Goal: Task Accomplishment & Management: Use online tool/utility

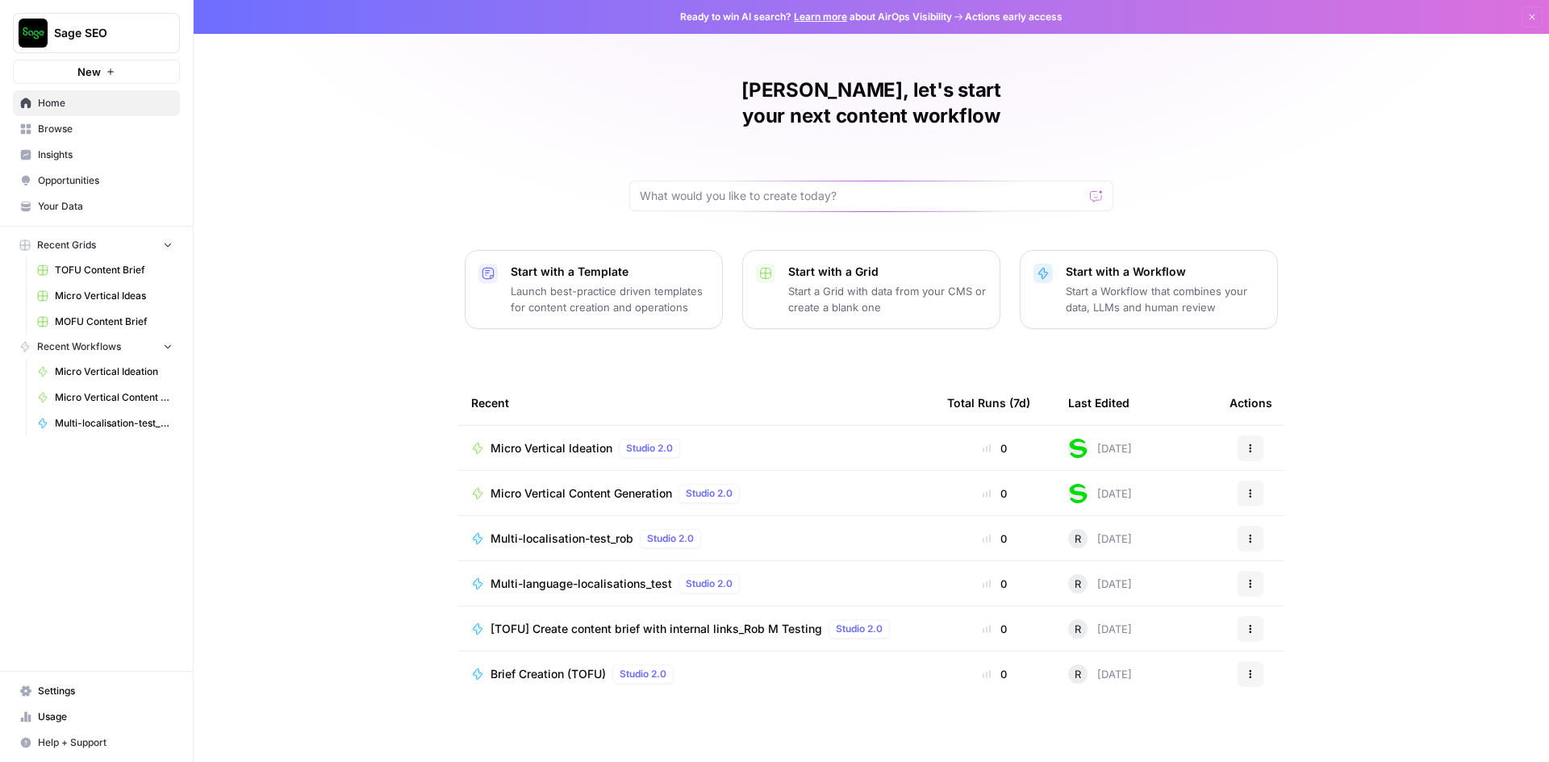
click at [546, 541] on span "Multi-localisation-test_rob" at bounding box center [561, 539] width 143 height 16
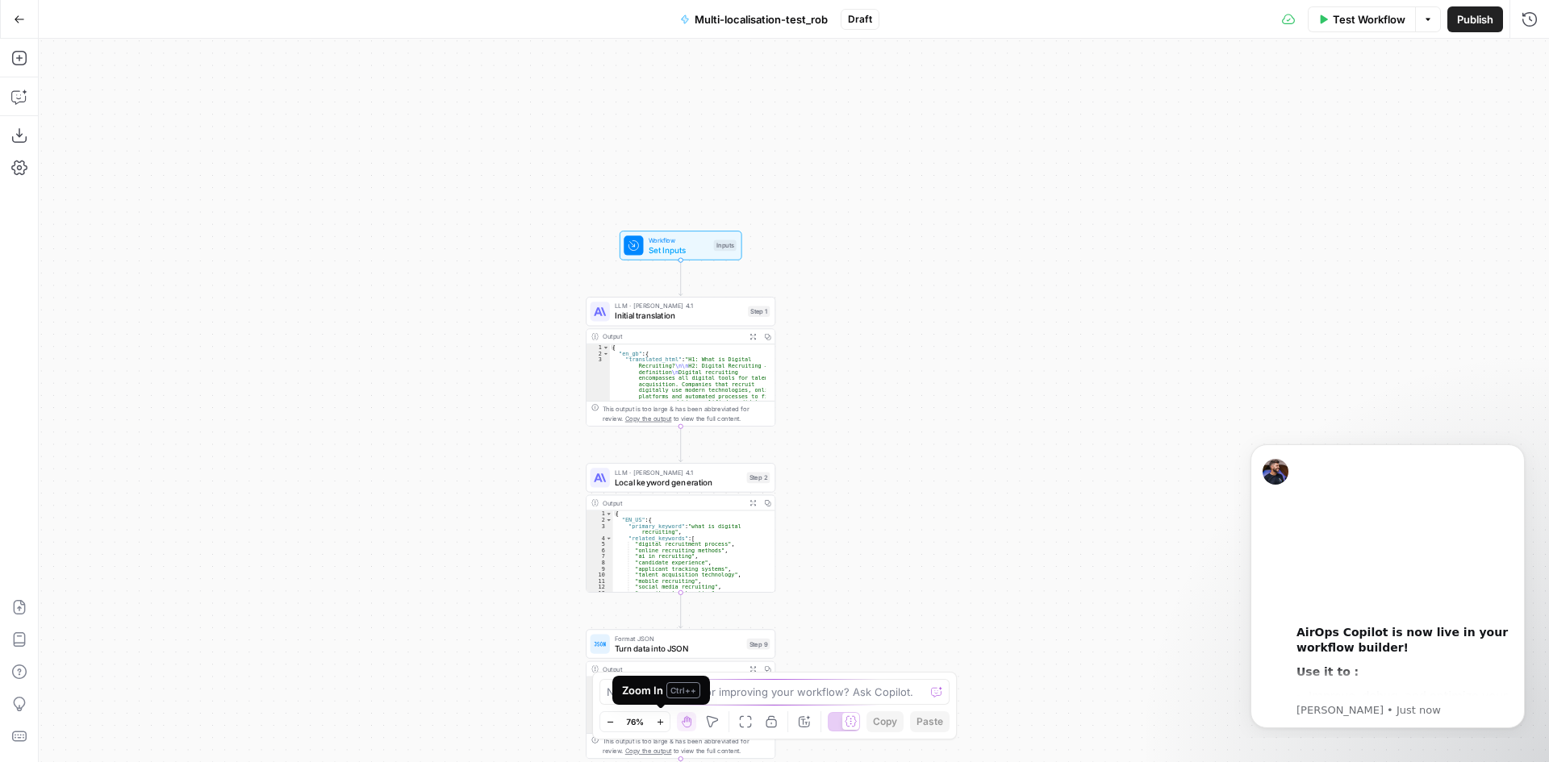
click at [657, 728] on button "Zoom In" at bounding box center [659, 721] width 19 height 19
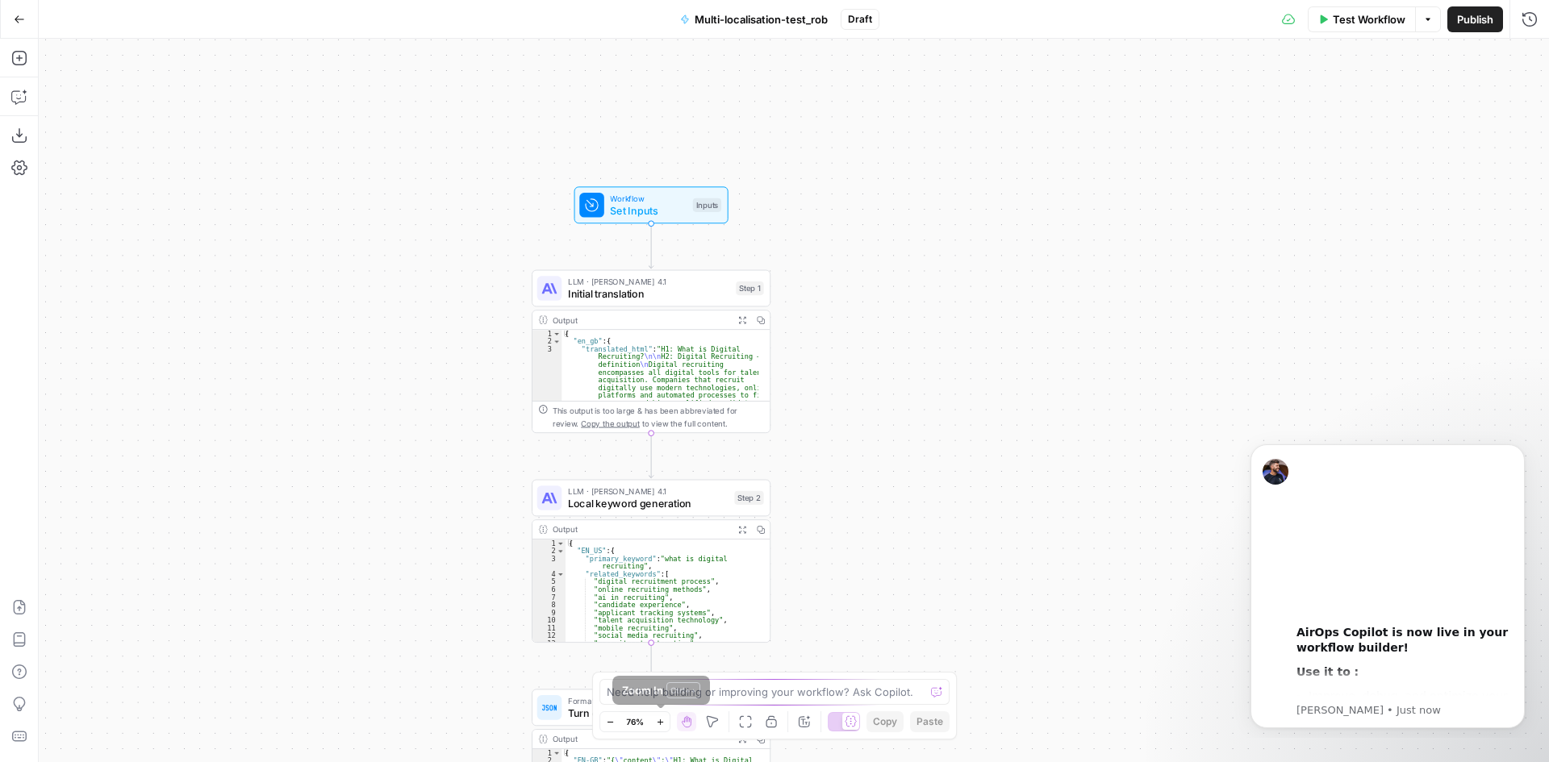
click at [657, 729] on button "Zoom In" at bounding box center [659, 721] width 19 height 19
click at [657, 730] on button "Zoom In" at bounding box center [659, 721] width 19 height 19
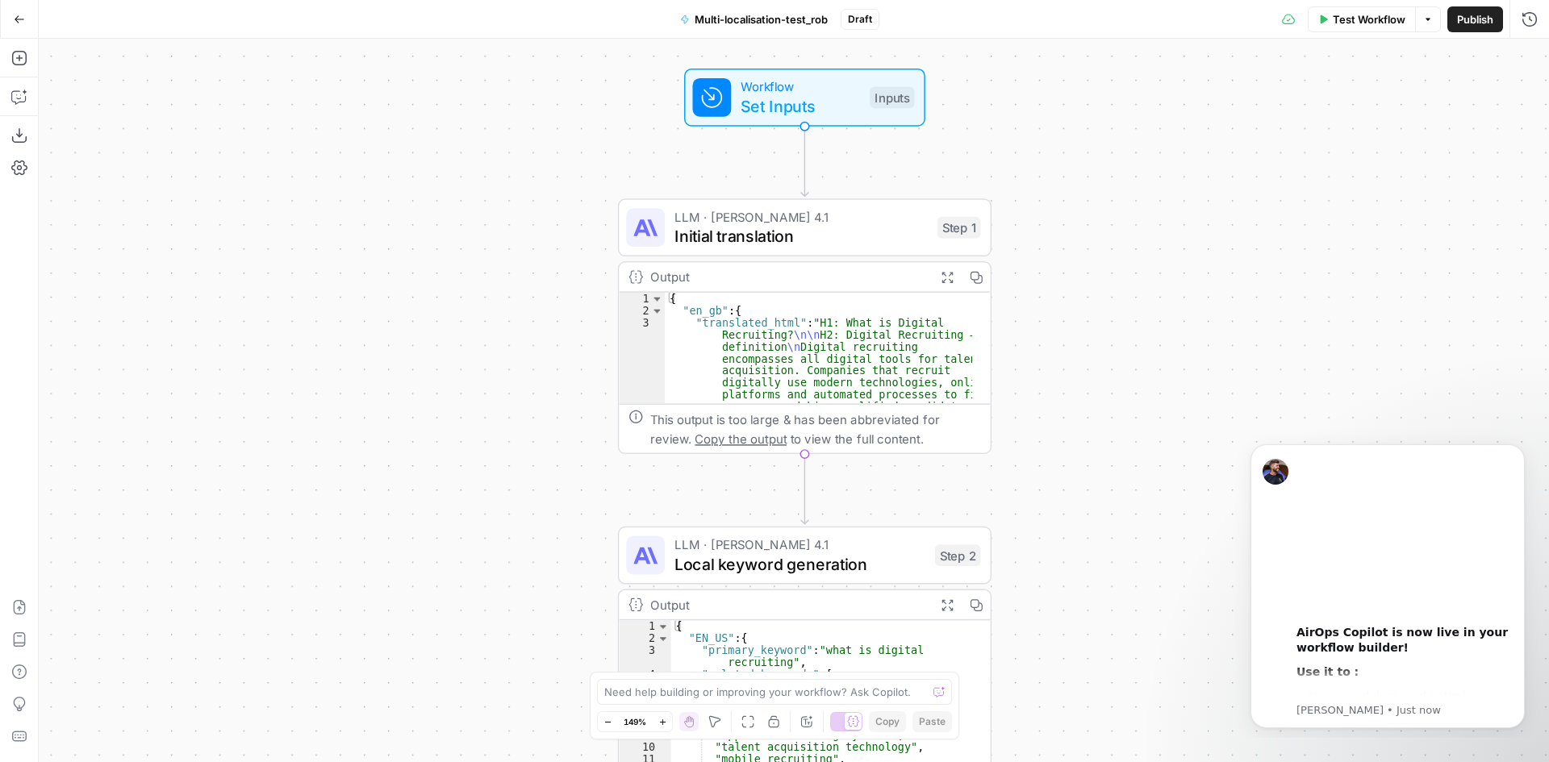
drag, startPoint x: 956, startPoint y: 282, endPoint x: 1189, endPoint y: 257, distance: 234.4
click at [1189, 257] on div "Workflow Set Inputs Inputs LLM · [PERSON_NAME] Opus 4.1 Initial translation Ste…" at bounding box center [794, 401] width 1510 height 724
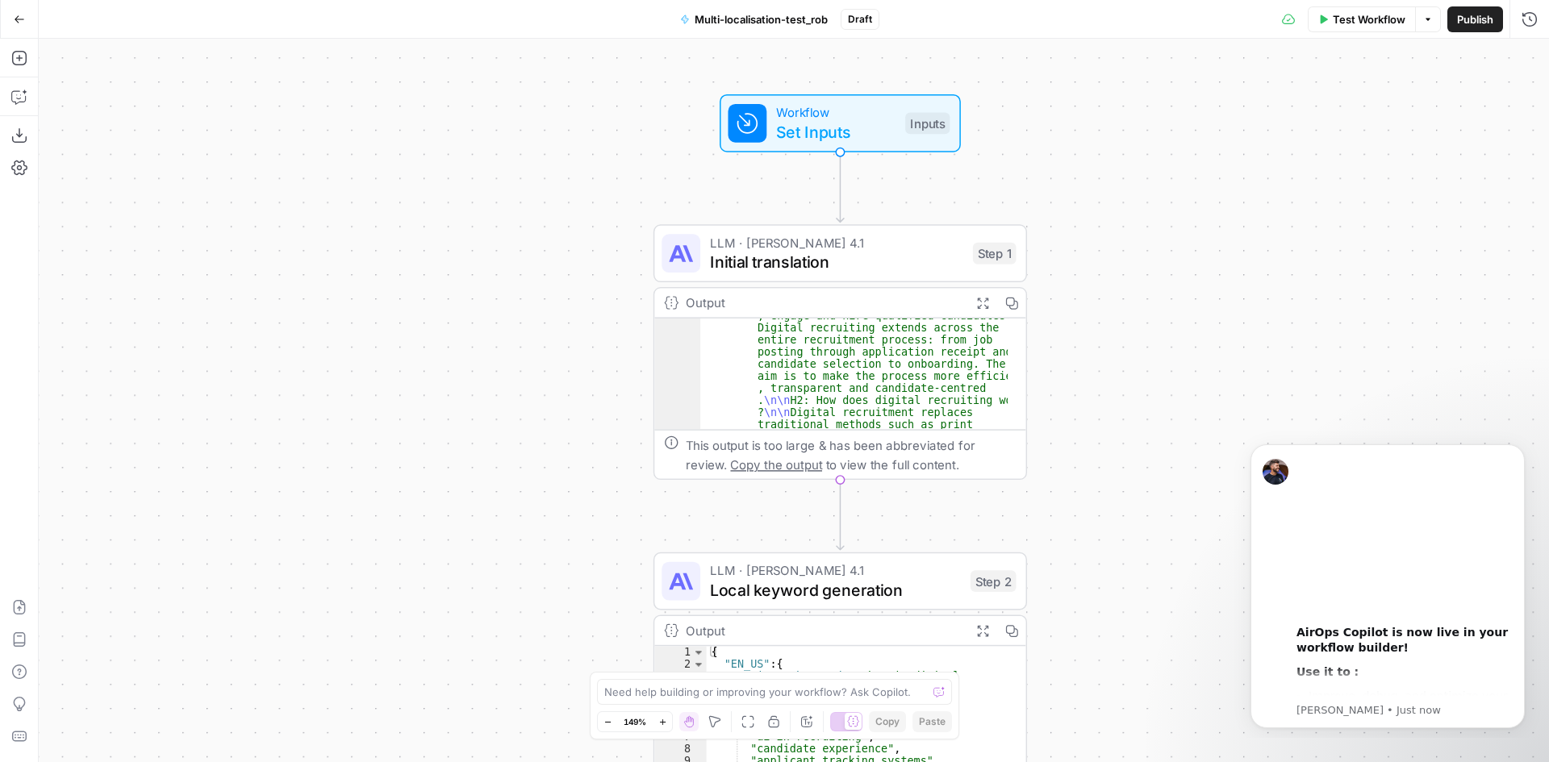
scroll to position [97, 0]
click at [1029, 427] on div "Workflow Set Inputs Inputs LLM · [PERSON_NAME] Opus 4.1 Initial translation Ste…" at bounding box center [794, 401] width 1510 height 724
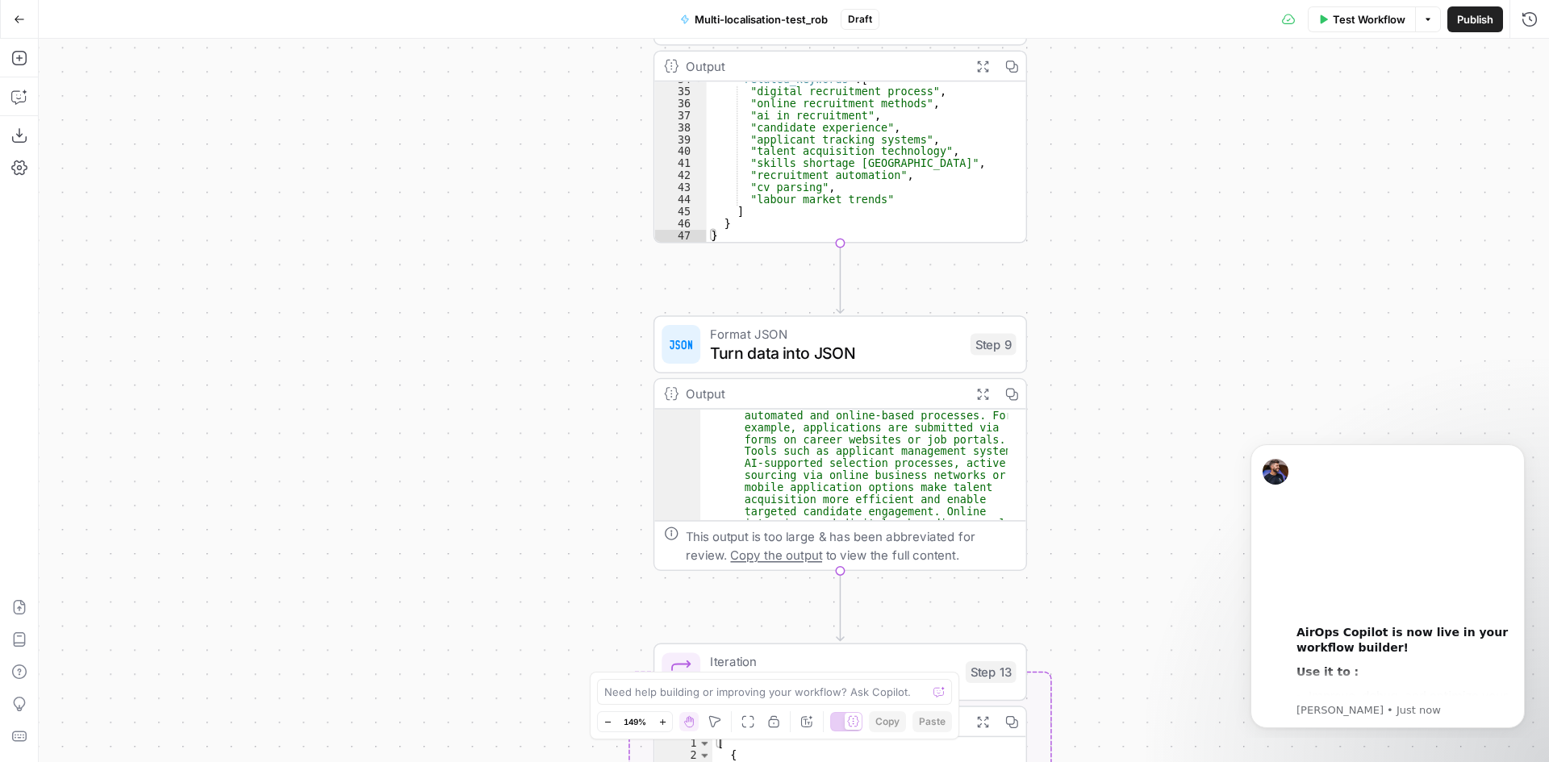
scroll to position [145, 0]
click at [30, 22] on button "Go Back" at bounding box center [19, 19] width 29 height 29
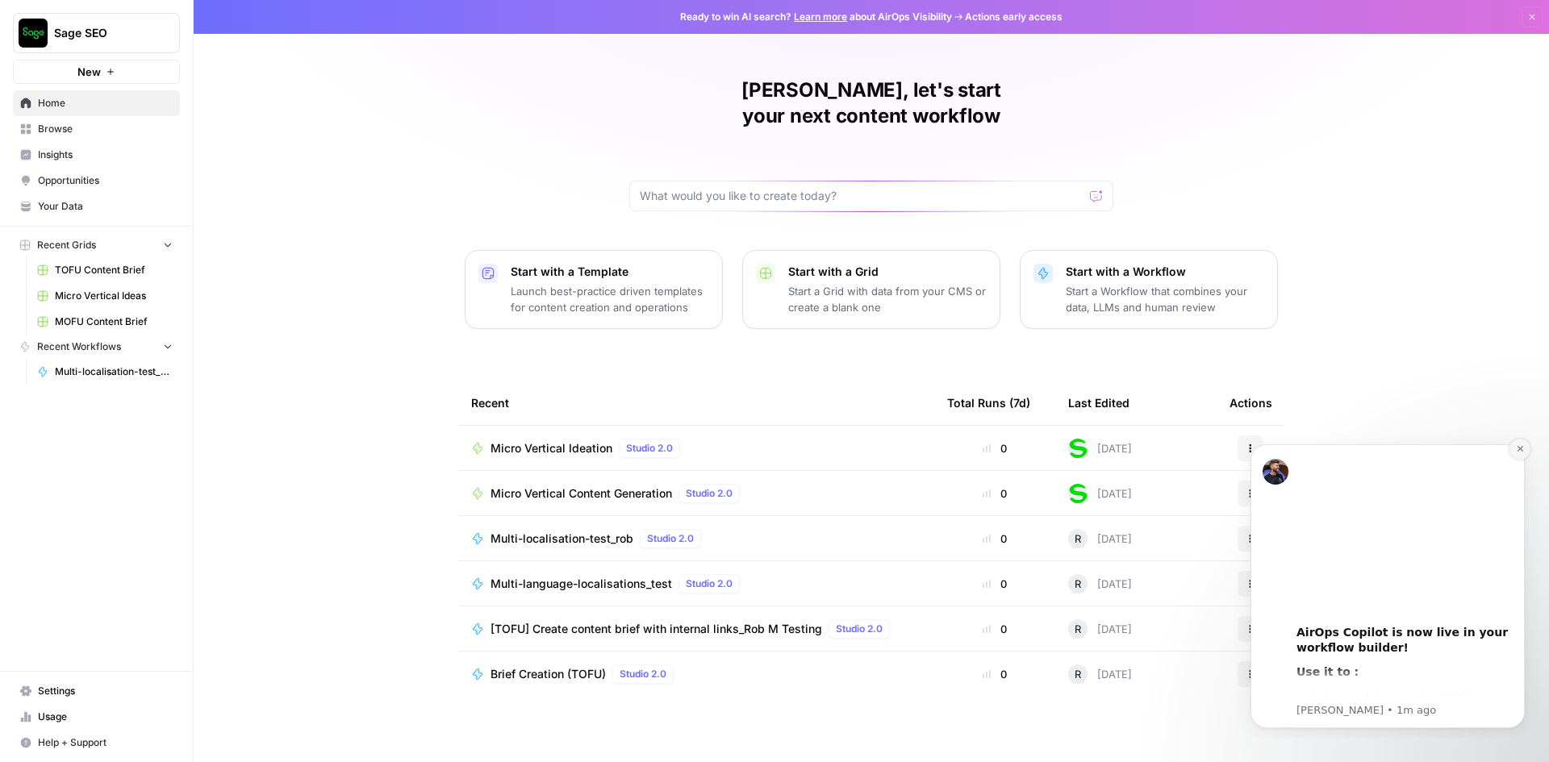
click at [1521, 456] on button "Dismiss notification" at bounding box center [1519, 449] width 21 height 21
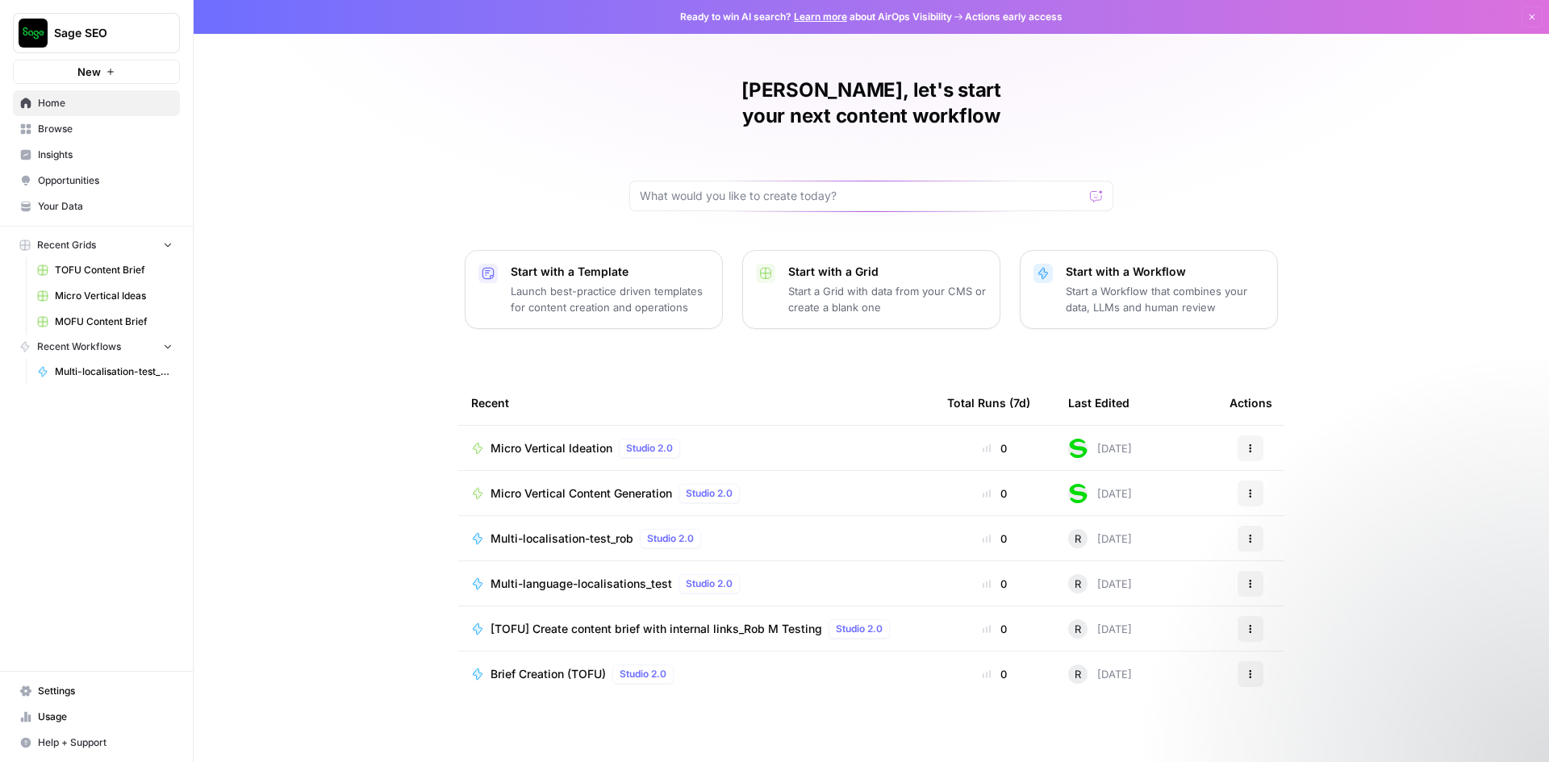
click at [564, 629] on span "[TOFU] Create content brief with internal links_Rob M Testing" at bounding box center [656, 629] width 332 height 16
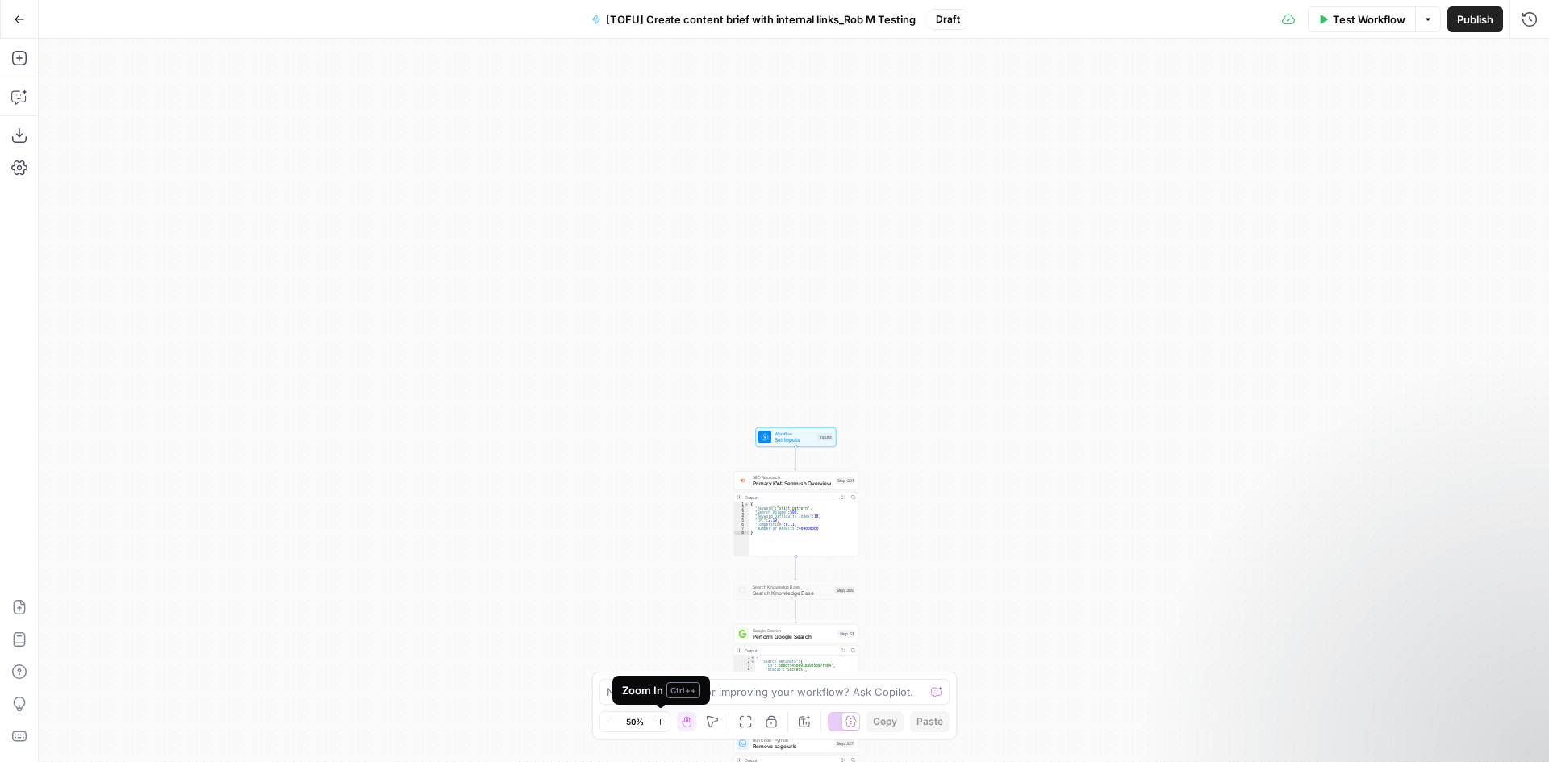
click at [665, 724] on icon "button" at bounding box center [660, 722] width 9 height 9
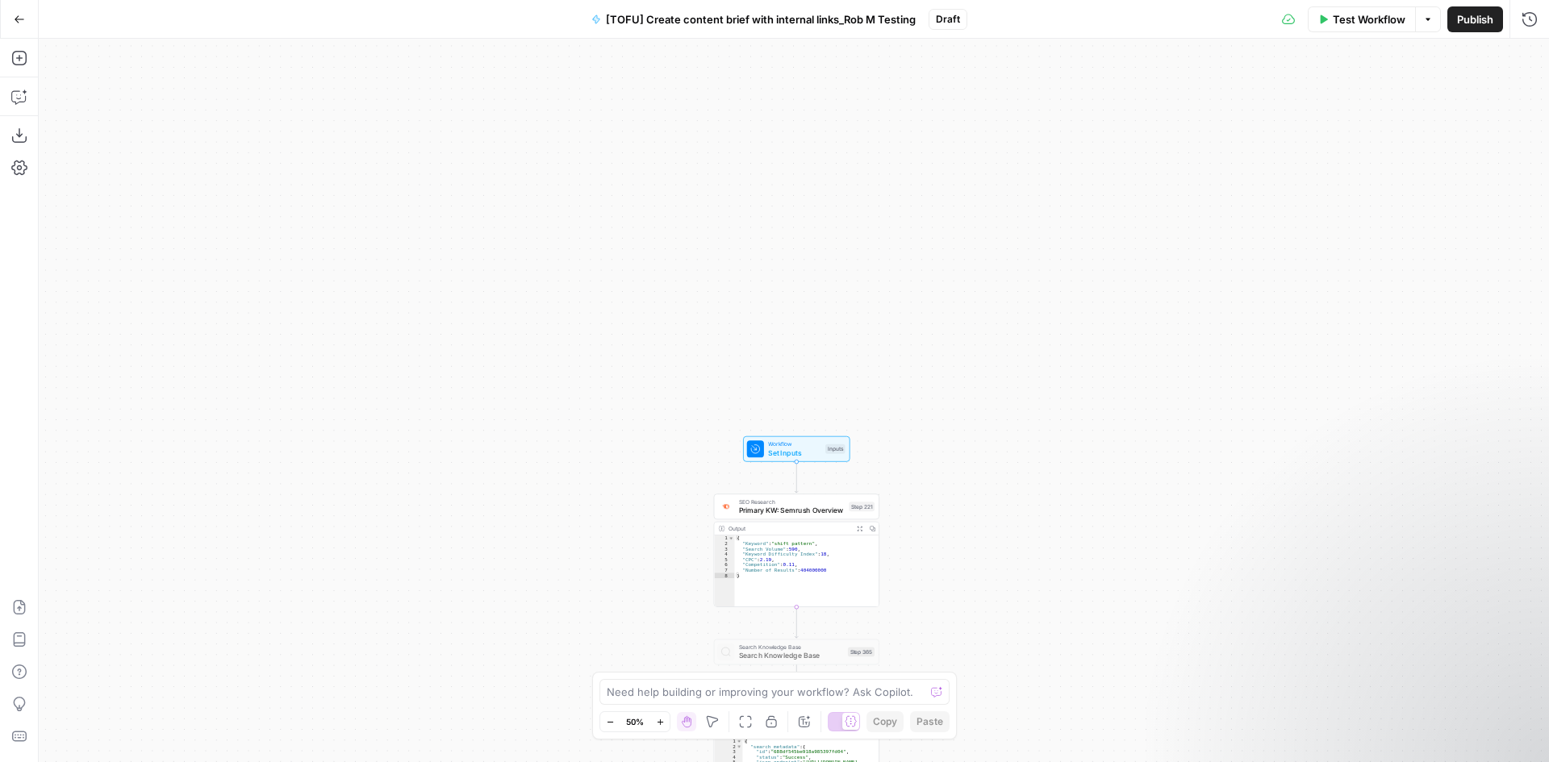
click at [665, 724] on icon "button" at bounding box center [660, 722] width 9 height 9
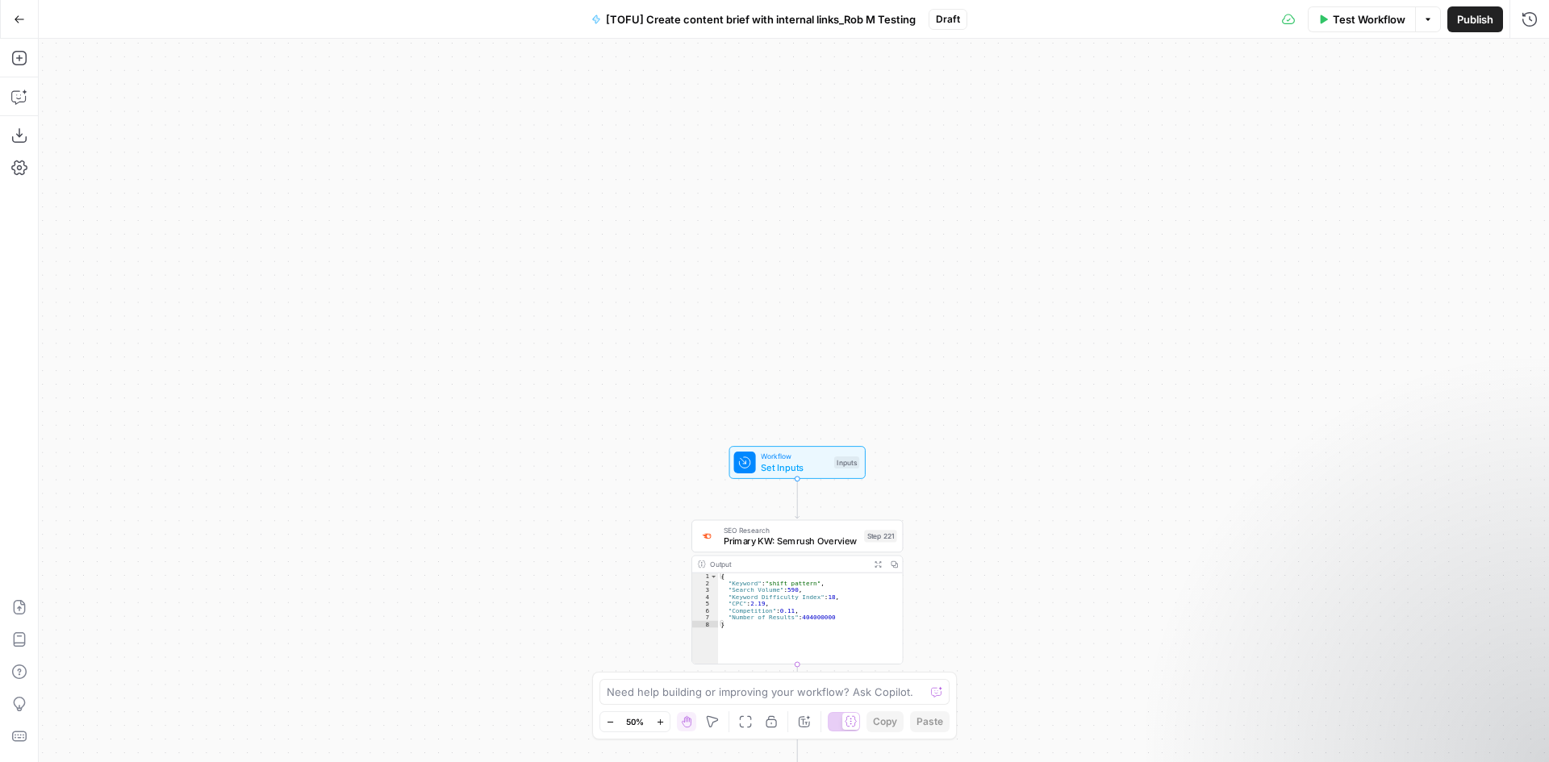
click at [665, 724] on icon "button" at bounding box center [660, 722] width 9 height 9
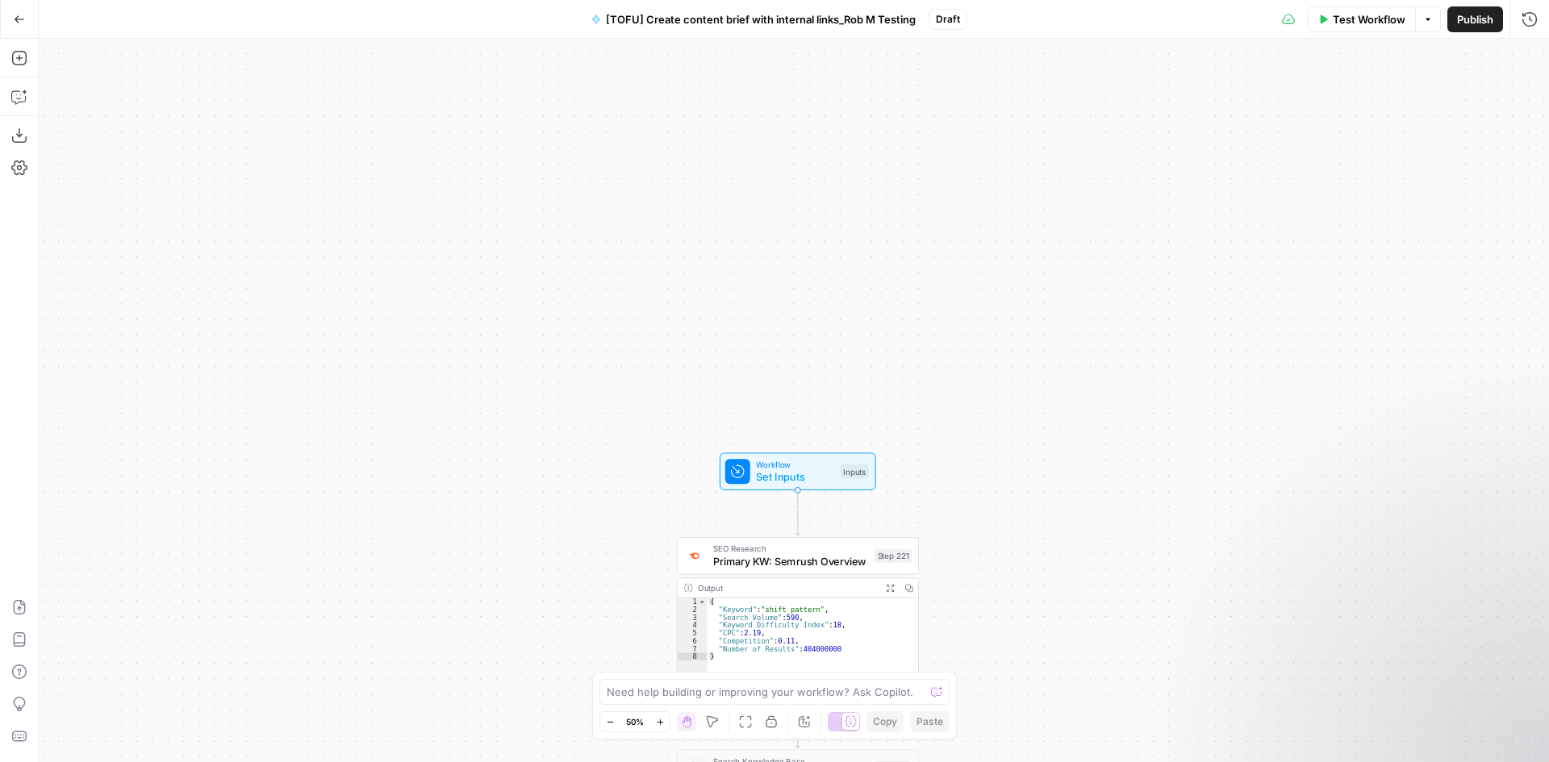
click at [665, 724] on icon "button" at bounding box center [660, 722] width 9 height 9
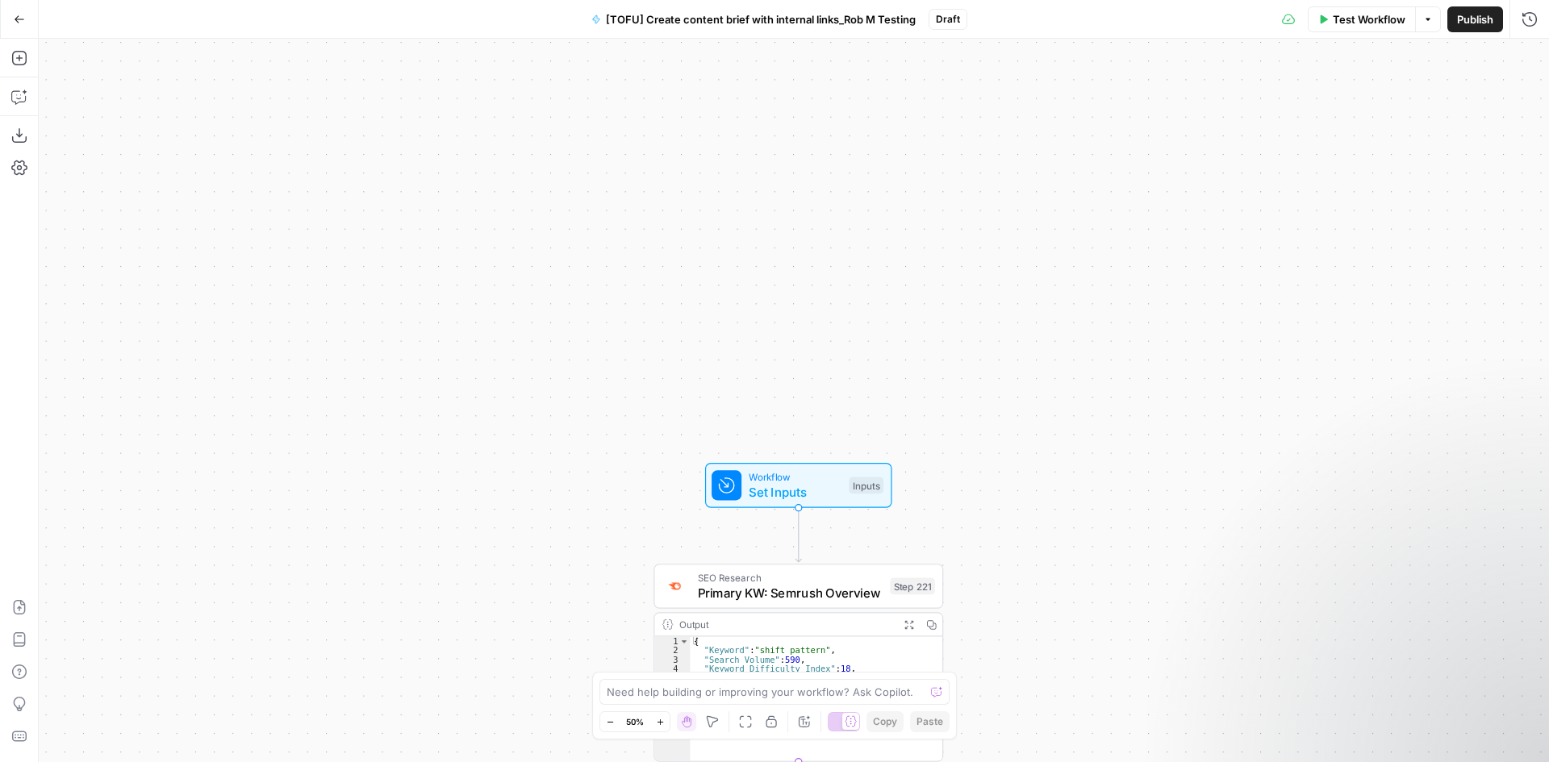
click at [665, 724] on icon "button" at bounding box center [660, 722] width 9 height 9
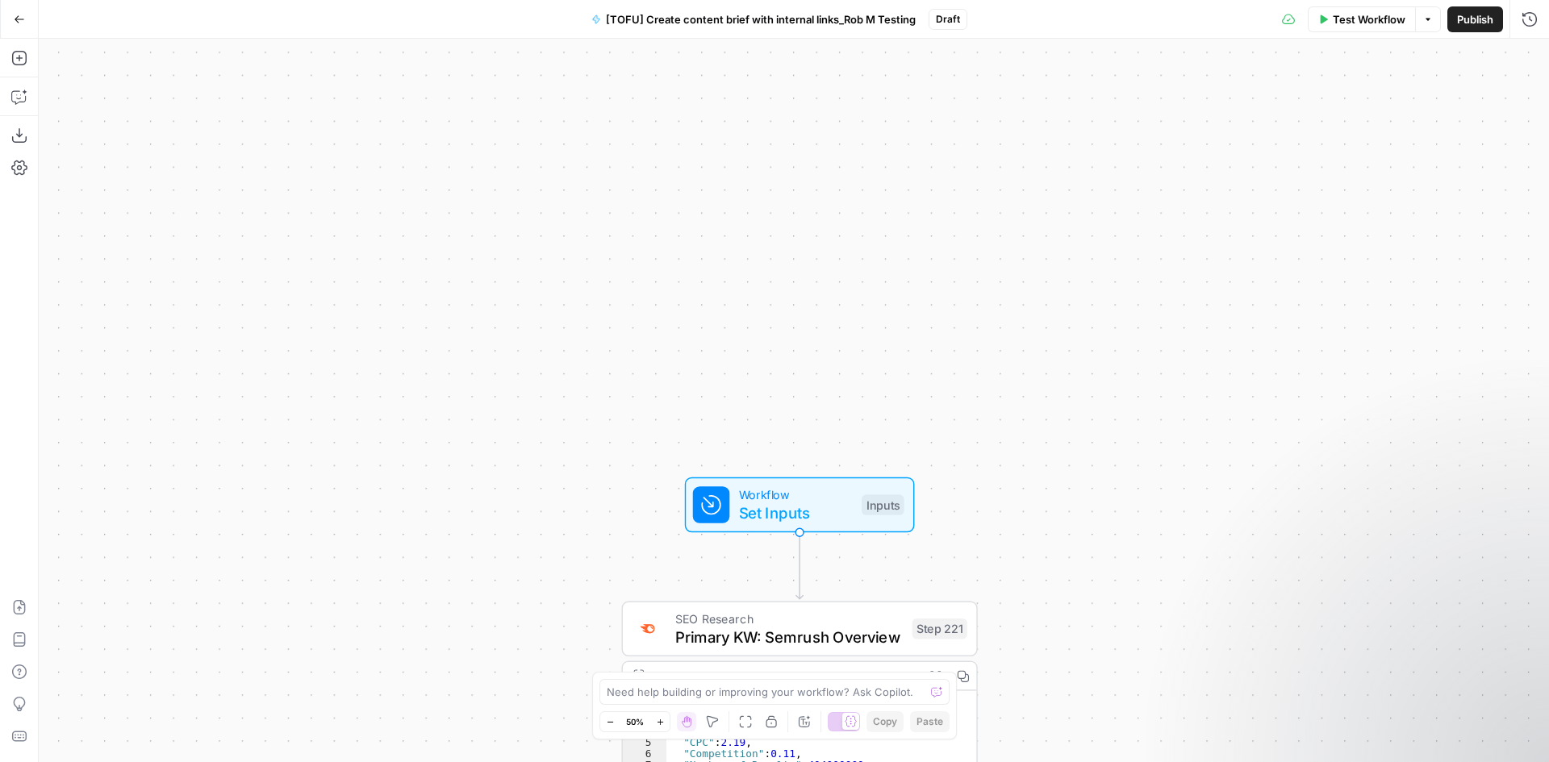
click at [665, 724] on icon "button" at bounding box center [660, 722] width 9 height 9
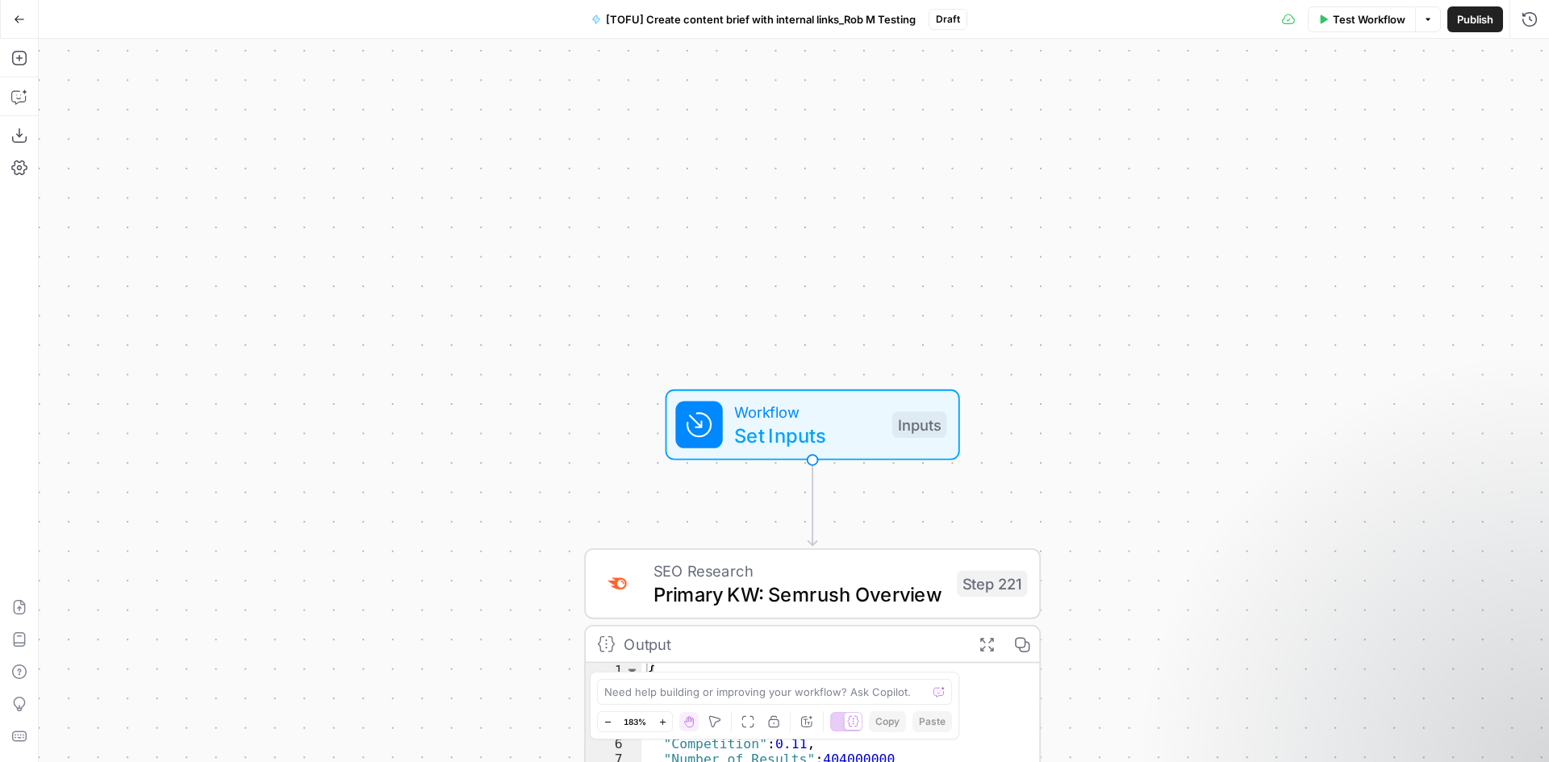
drag, startPoint x: 470, startPoint y: 586, endPoint x: 482, endPoint y: 289, distance: 297.1
click at [482, 291] on div "true false true false true false true false true false true false Workflow Set …" at bounding box center [794, 401] width 1510 height 724
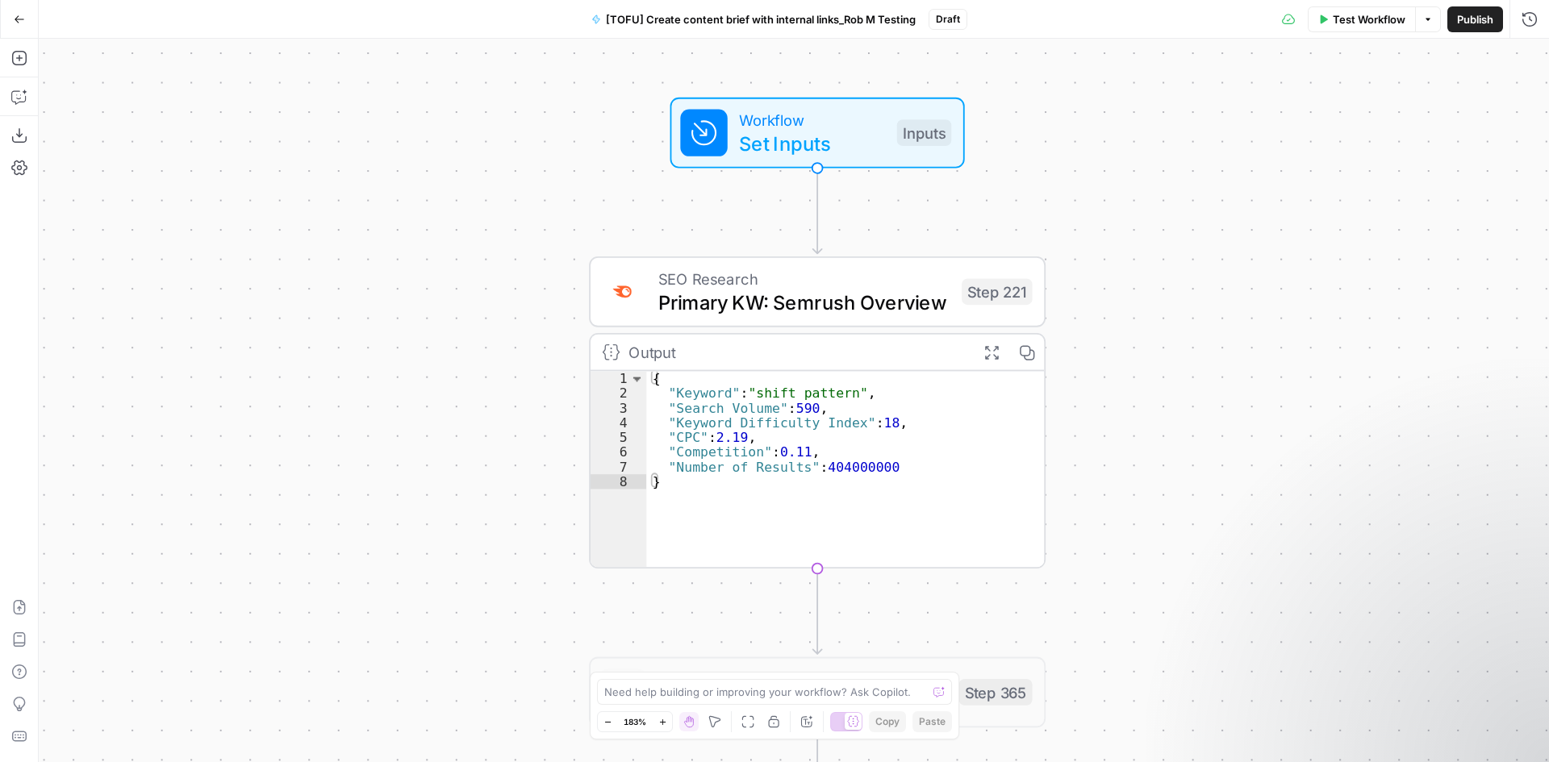
drag, startPoint x: 414, startPoint y: 516, endPoint x: 420, endPoint y: 410, distance: 106.6
click at [420, 410] on div "true false true false true false true false true false true false Workflow Set …" at bounding box center [794, 401] width 1510 height 724
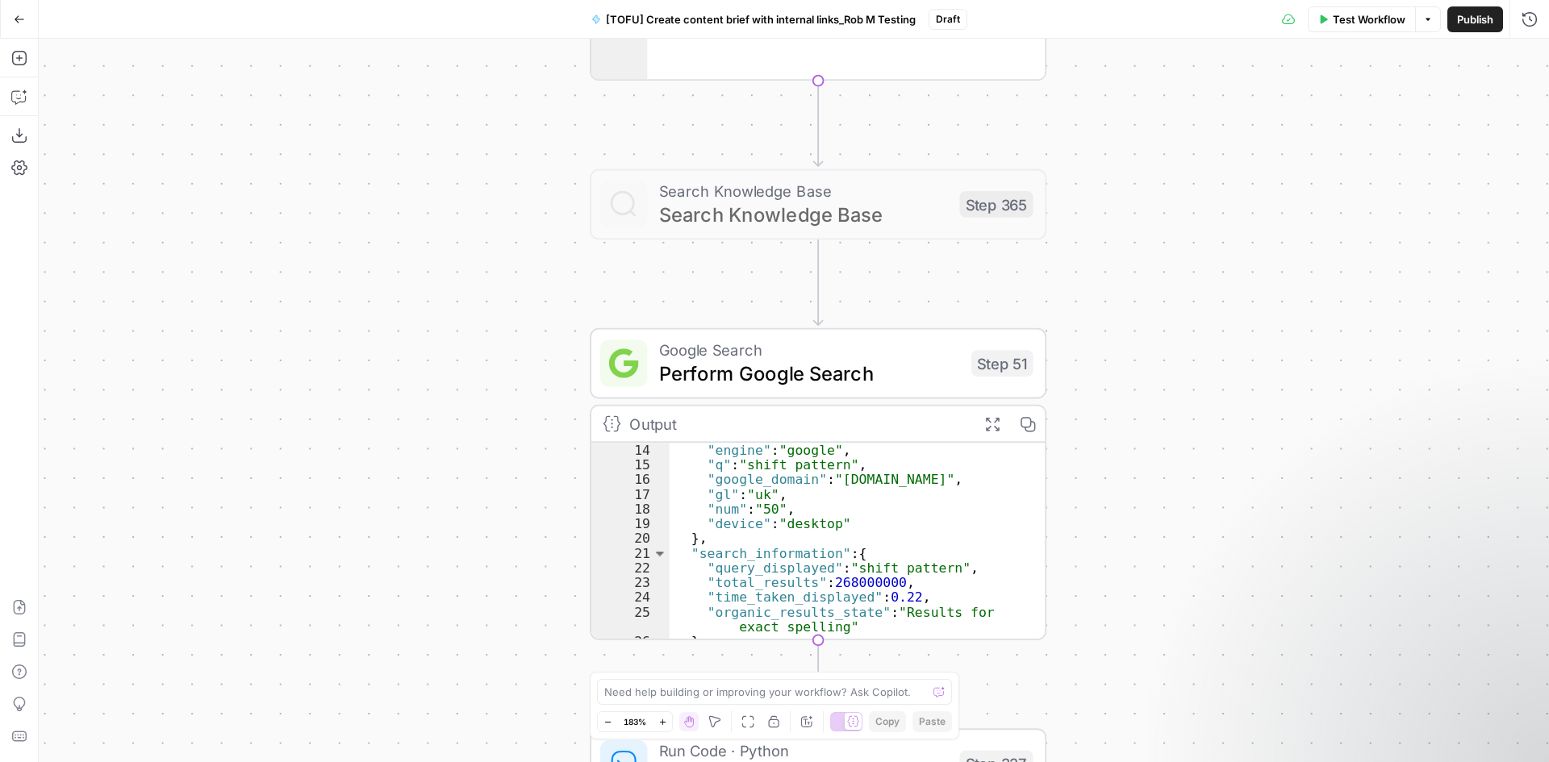
scroll to position [242, 0]
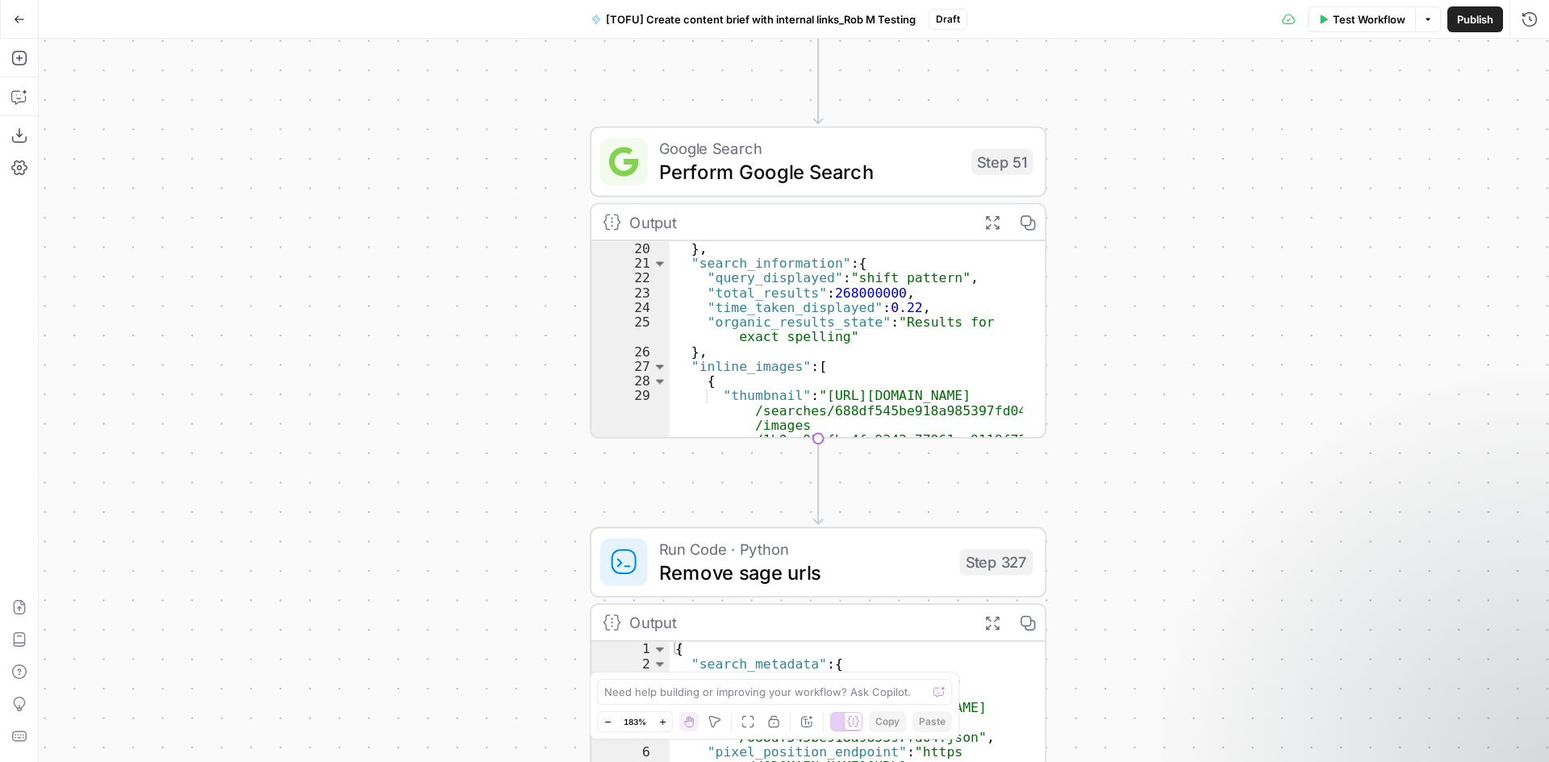
click at [1289, 424] on div "true false true false true false true false true false true false Workflow Set …" at bounding box center [794, 401] width 1510 height 724
